Goal: Task Accomplishment & Management: Manage account settings

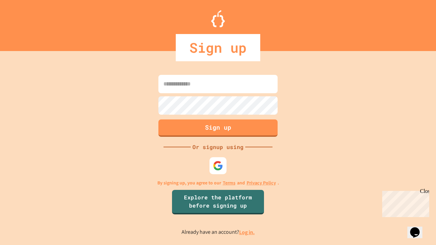
click at [248, 233] on link "Log in." at bounding box center [247, 232] width 16 height 7
